Goal: Task Accomplishment & Management: Manage account settings

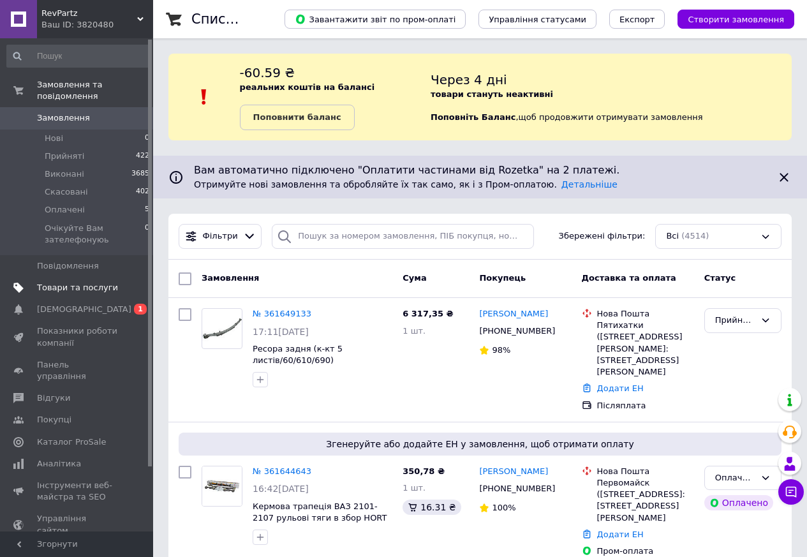
click at [75, 282] on span "Товари та послуги" at bounding box center [77, 287] width 81 height 11
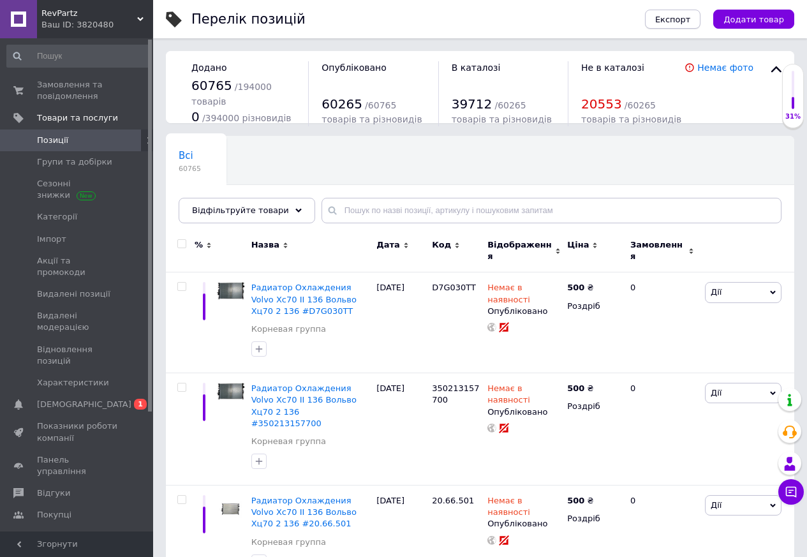
click at [689, 24] on span "Експорт" at bounding box center [673, 20] width 36 height 10
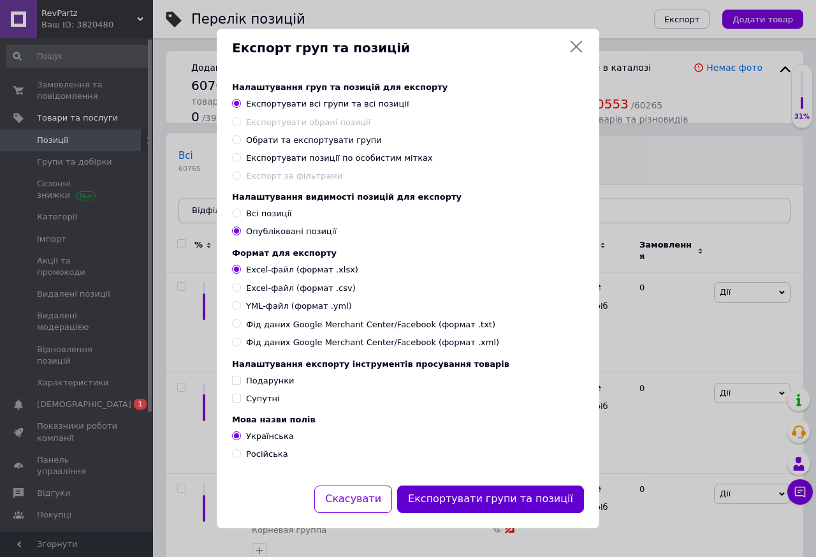
click at [460, 506] on button "Експортувати групи та позиції" at bounding box center [490, 498] width 187 height 27
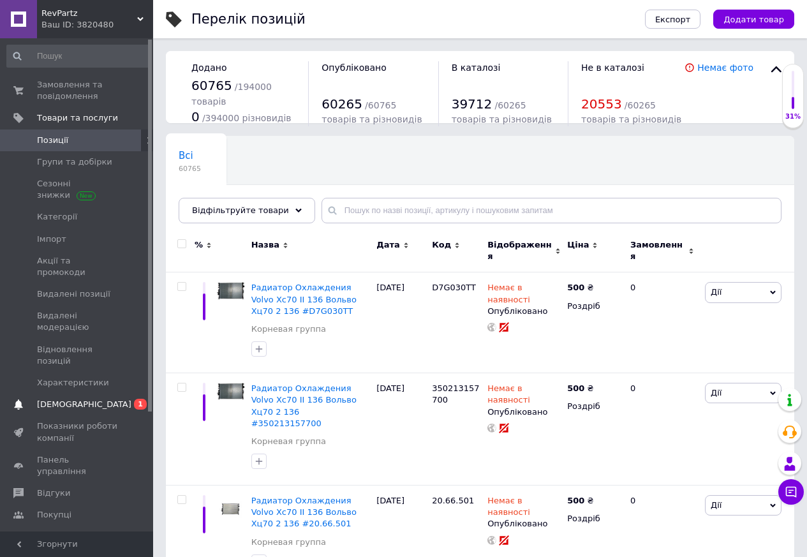
click at [70, 399] on span "[DEMOGRAPHIC_DATA]" at bounding box center [84, 404] width 94 height 11
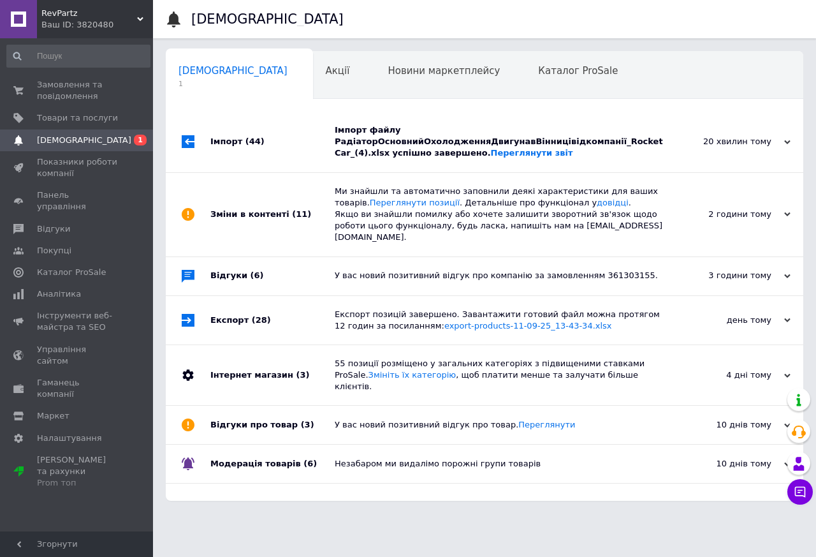
click at [372, 142] on div "Імпорт файлу РадіаторОсновнийОхолодженняДвигунавВінницівідкомпанії_RocketCar_(4…" at bounding box center [499, 141] width 328 height 35
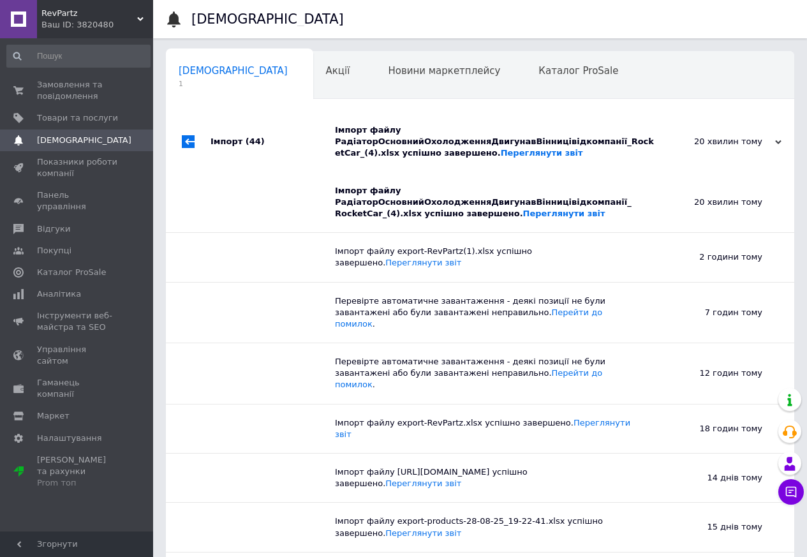
click at [372, 142] on div "Імпорт файлу РадіаторОсновнийОхолодженняДвигунавВінницівідкомпанії_RocketCar_(4…" at bounding box center [494, 141] width 319 height 35
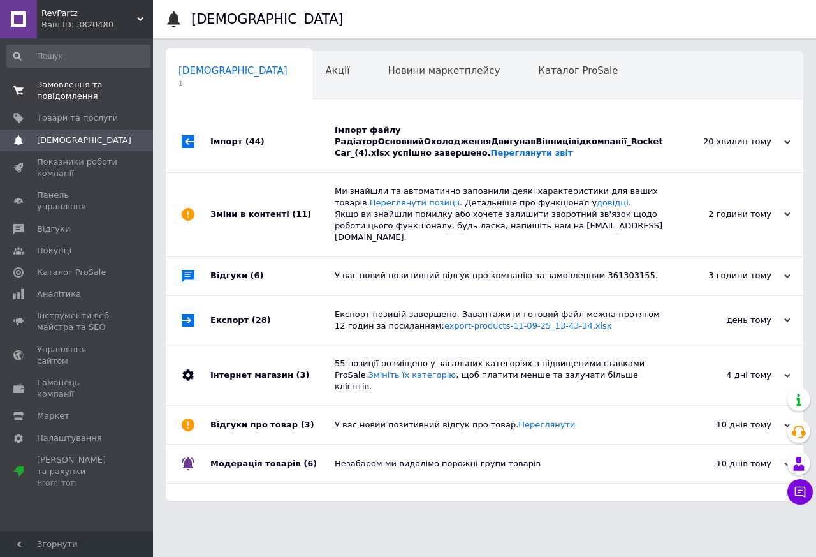
click at [63, 87] on span "Замовлення та повідомлення" at bounding box center [77, 90] width 81 height 23
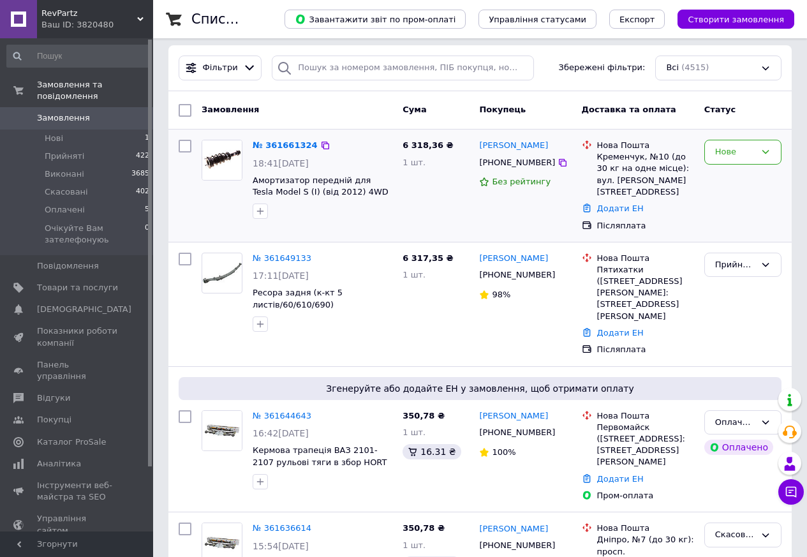
scroll to position [191, 0]
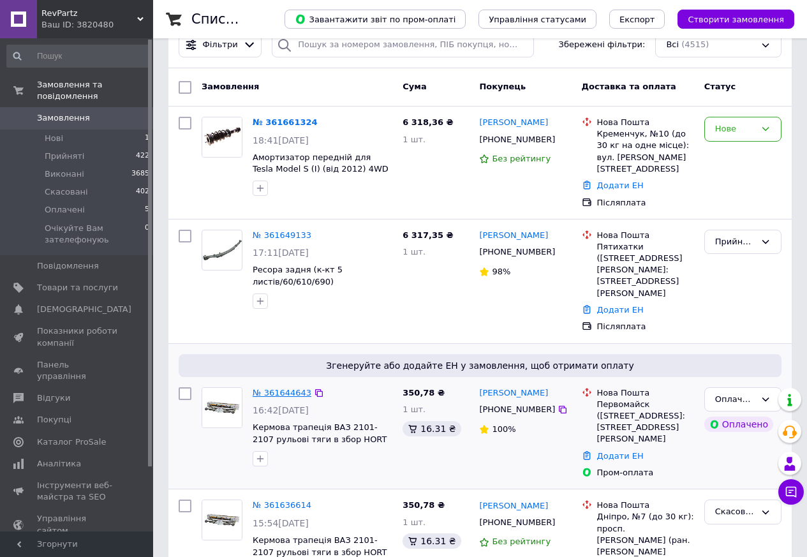
click at [276, 388] on link "№ 361644643" at bounding box center [282, 393] width 59 height 10
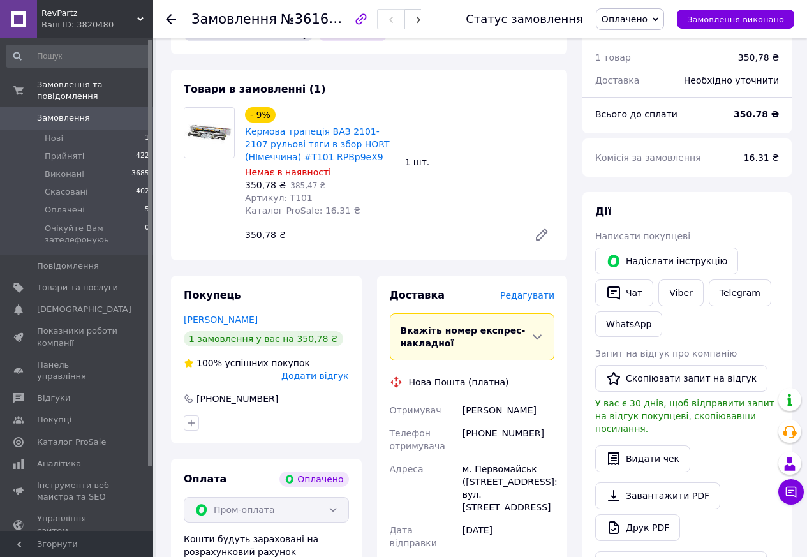
scroll to position [510, 0]
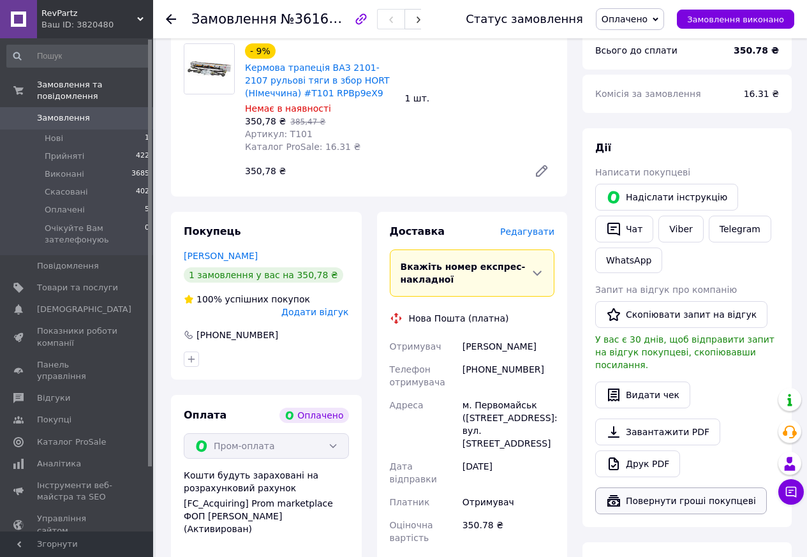
click at [663, 487] on button "Повернути гроші покупцеві" at bounding box center [681, 500] width 172 height 27
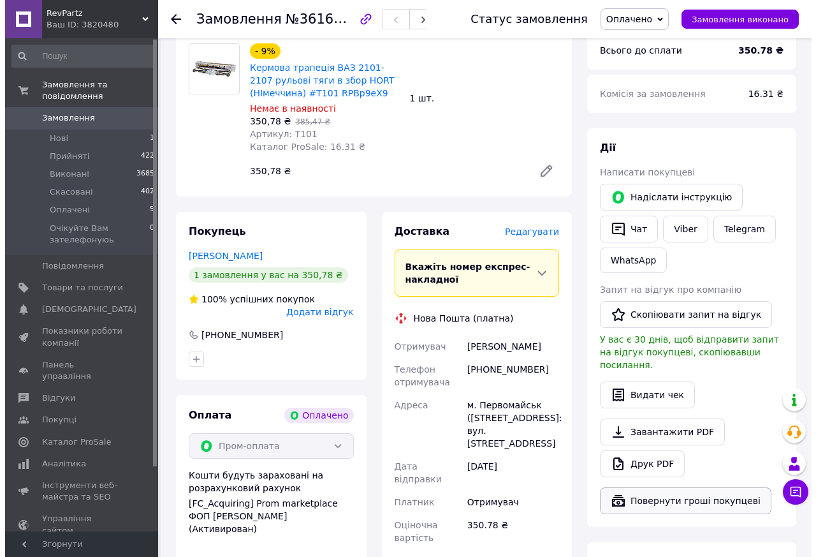
scroll to position [497, 0]
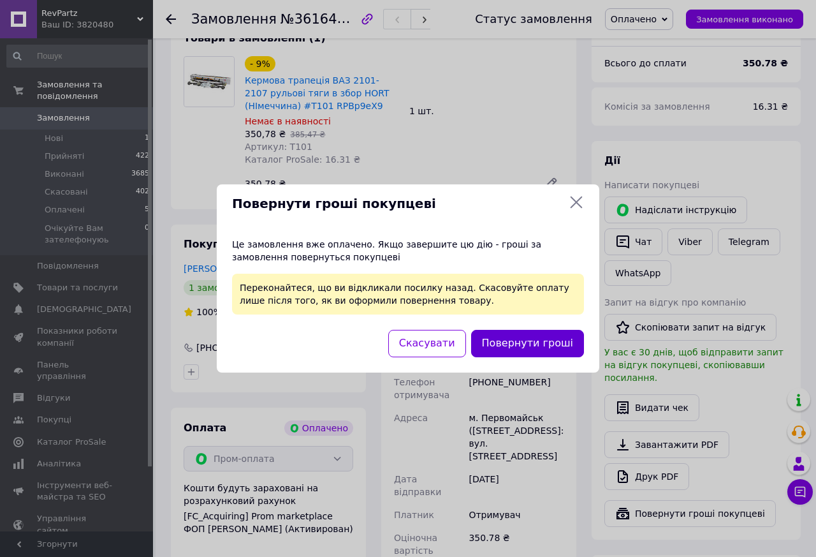
click at [527, 346] on button "Повернути гроші" at bounding box center [527, 343] width 113 height 27
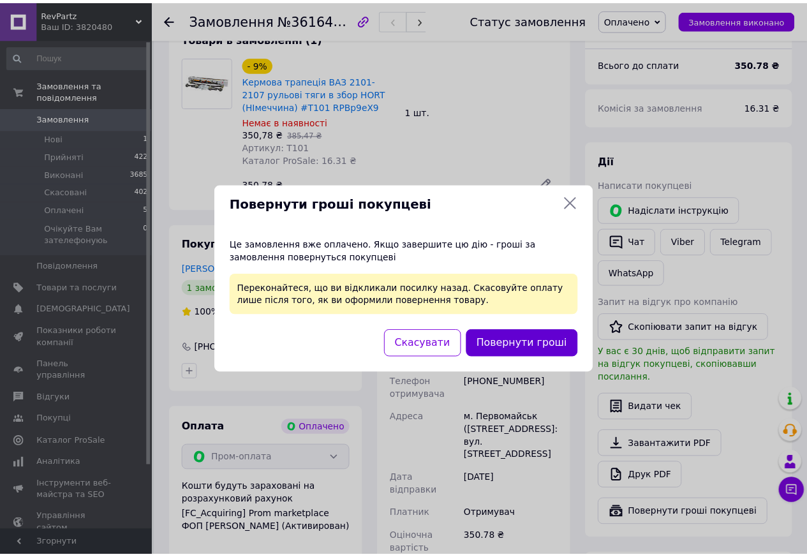
scroll to position [510, 0]
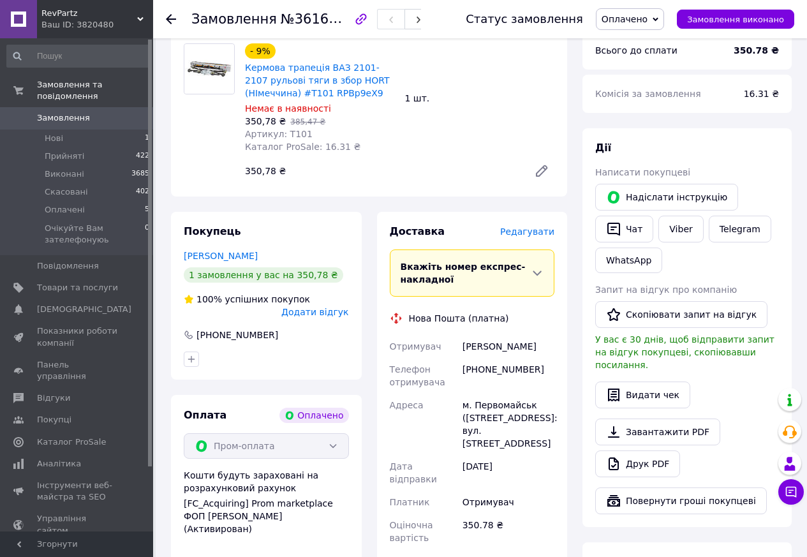
click at [70, 112] on span "Замовлення" at bounding box center [63, 117] width 53 height 11
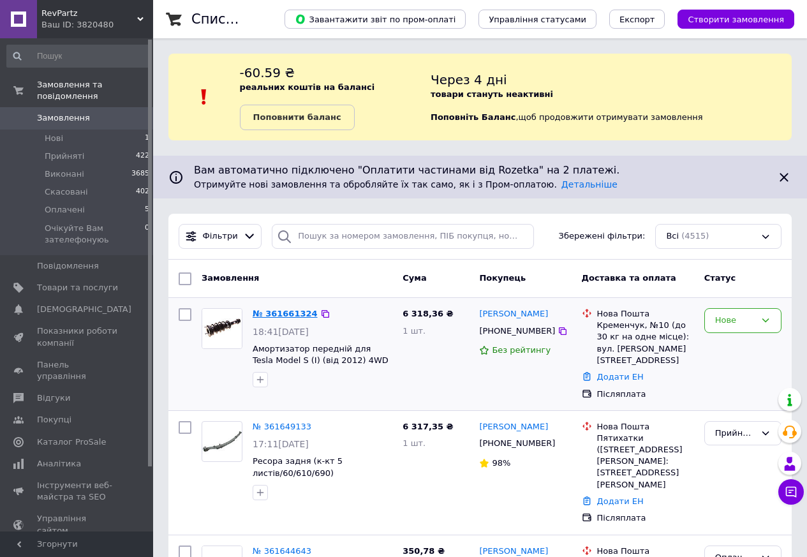
click at [293, 311] on link "№ 361661324" at bounding box center [285, 314] width 65 height 10
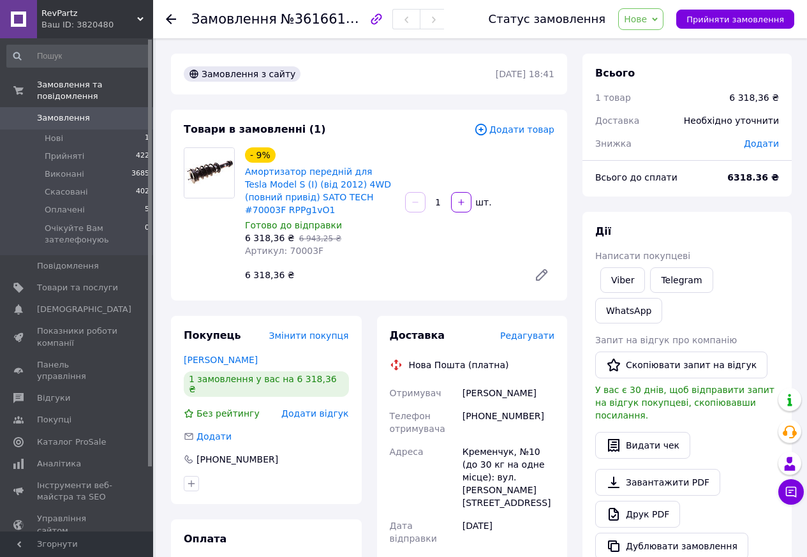
click at [293, 249] on span "Артикул: 70003F" at bounding box center [284, 251] width 78 height 10
copy span "70003F"
click at [67, 282] on span "Товари та послуги" at bounding box center [77, 287] width 81 height 11
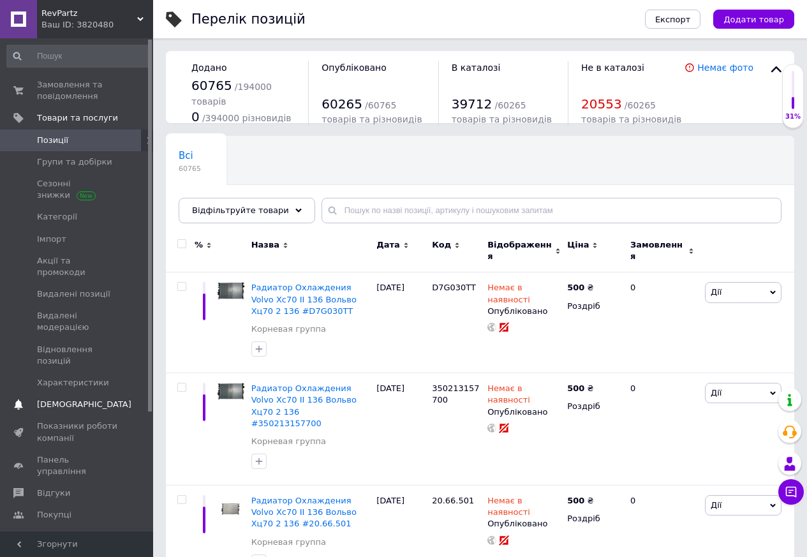
click at [60, 399] on span "[DEMOGRAPHIC_DATA]" at bounding box center [84, 404] width 94 height 11
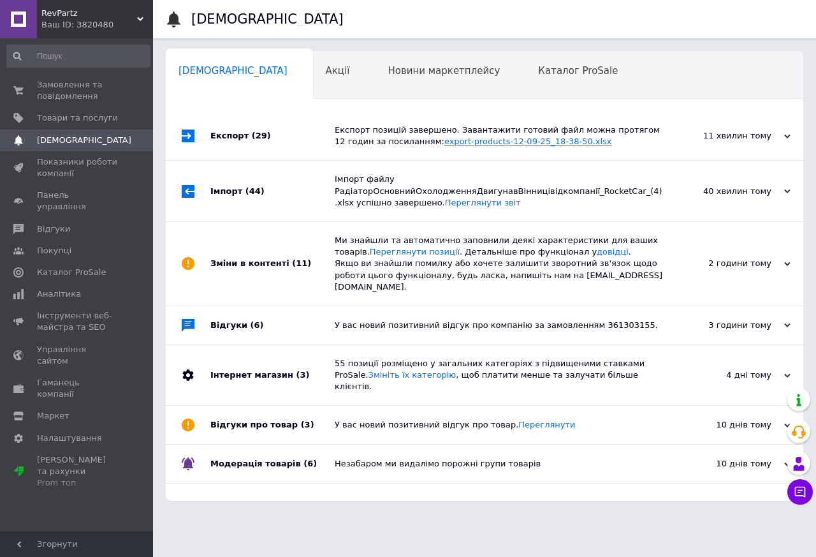
click at [451, 138] on link "export-products-12-09-25_18-38-50.xlsx" at bounding box center [528, 141] width 168 height 10
